Goal: Find specific page/section: Find specific page/section

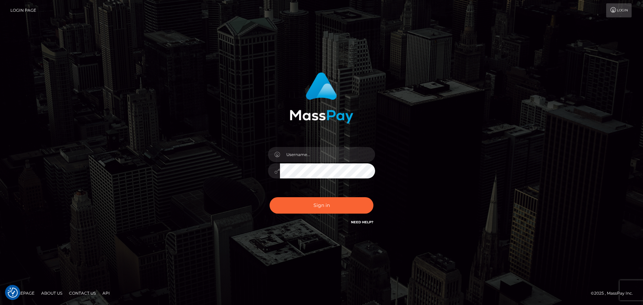
drag, startPoint x: 305, startPoint y: 141, endPoint x: 303, endPoint y: 148, distance: 7.1
click at [305, 141] on div "Sign in" at bounding box center [322, 149] width 176 height 164
click at [302, 153] on input "text" at bounding box center [327, 154] width 95 height 15
paste input "DianaRangel"
type input "DianaRangel"
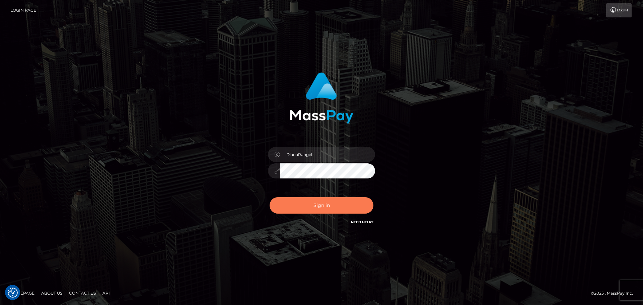
click at [333, 210] on button "Sign in" at bounding box center [322, 205] width 104 height 16
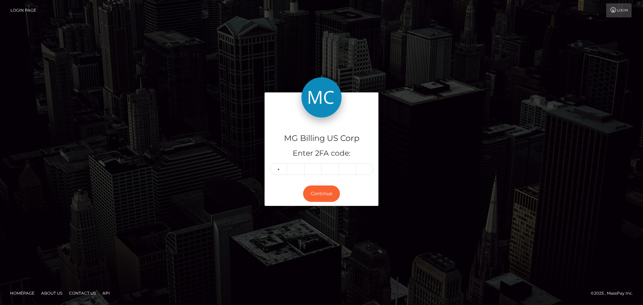
type input "8"
type input "3"
type input "5"
type input "0"
type input "6"
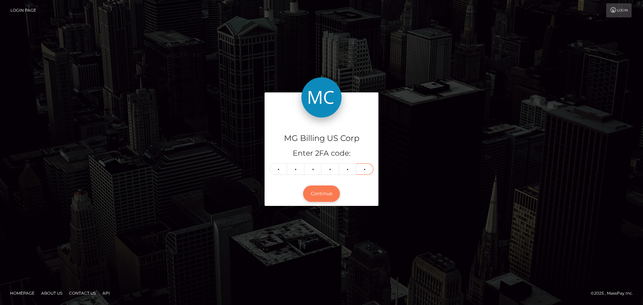
type input "4"
click at [326, 198] on button "Continue" at bounding box center [321, 194] width 37 height 16
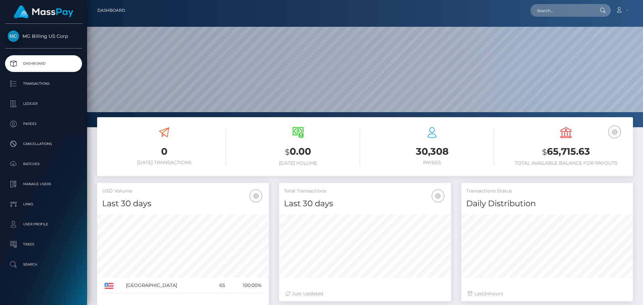
scroll to position [119, 172]
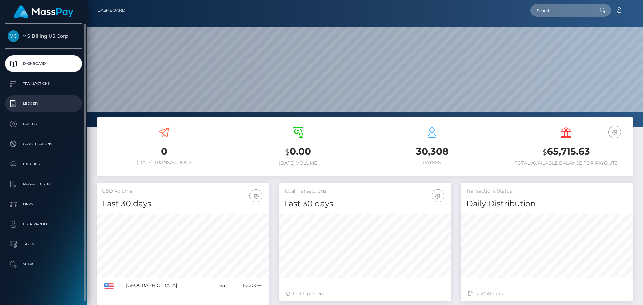
click at [27, 106] on p "Ledger" at bounding box center [44, 104] width 72 height 10
